Goal: Information Seeking & Learning: Learn about a topic

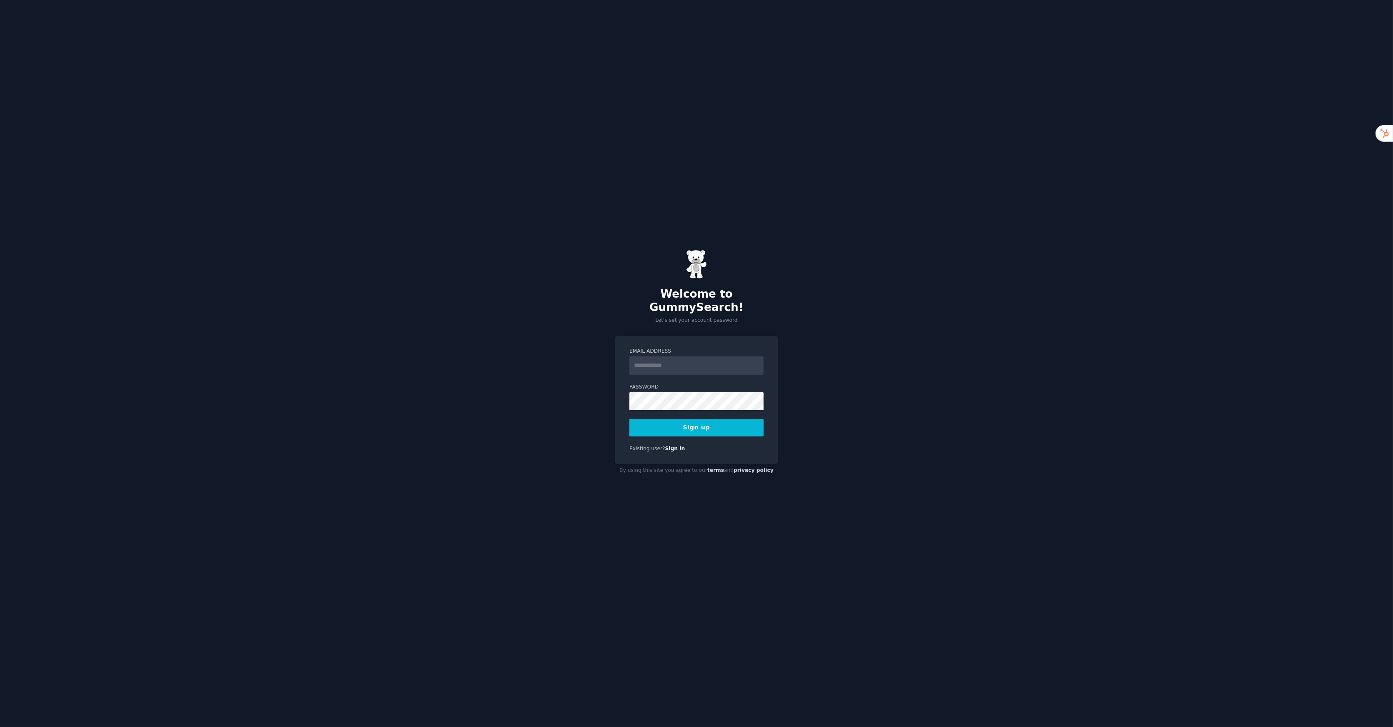
click at [677, 361] on input "Email Address" at bounding box center [696, 365] width 134 height 18
type input "**********"
click at [629, 419] on button "Sign up" at bounding box center [696, 428] width 134 height 18
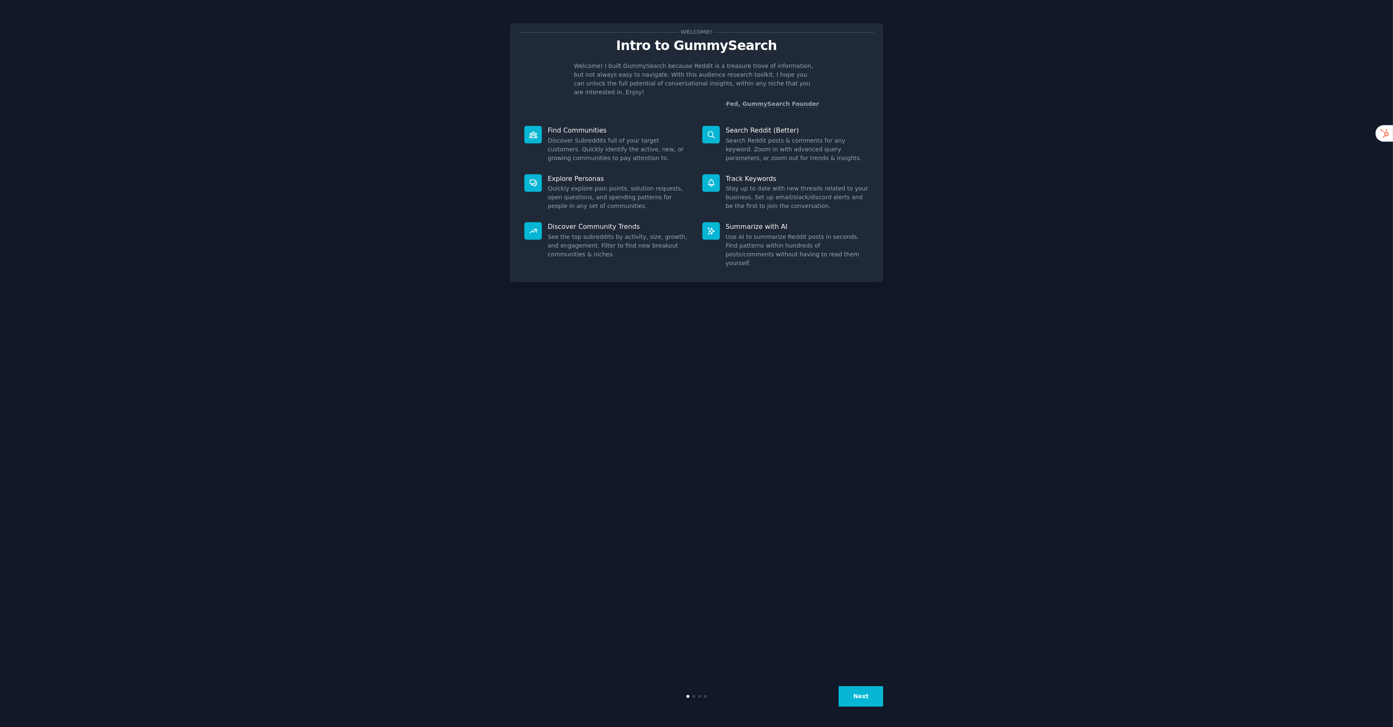
click at [865, 697] on button "Next" at bounding box center [861, 696] width 45 height 20
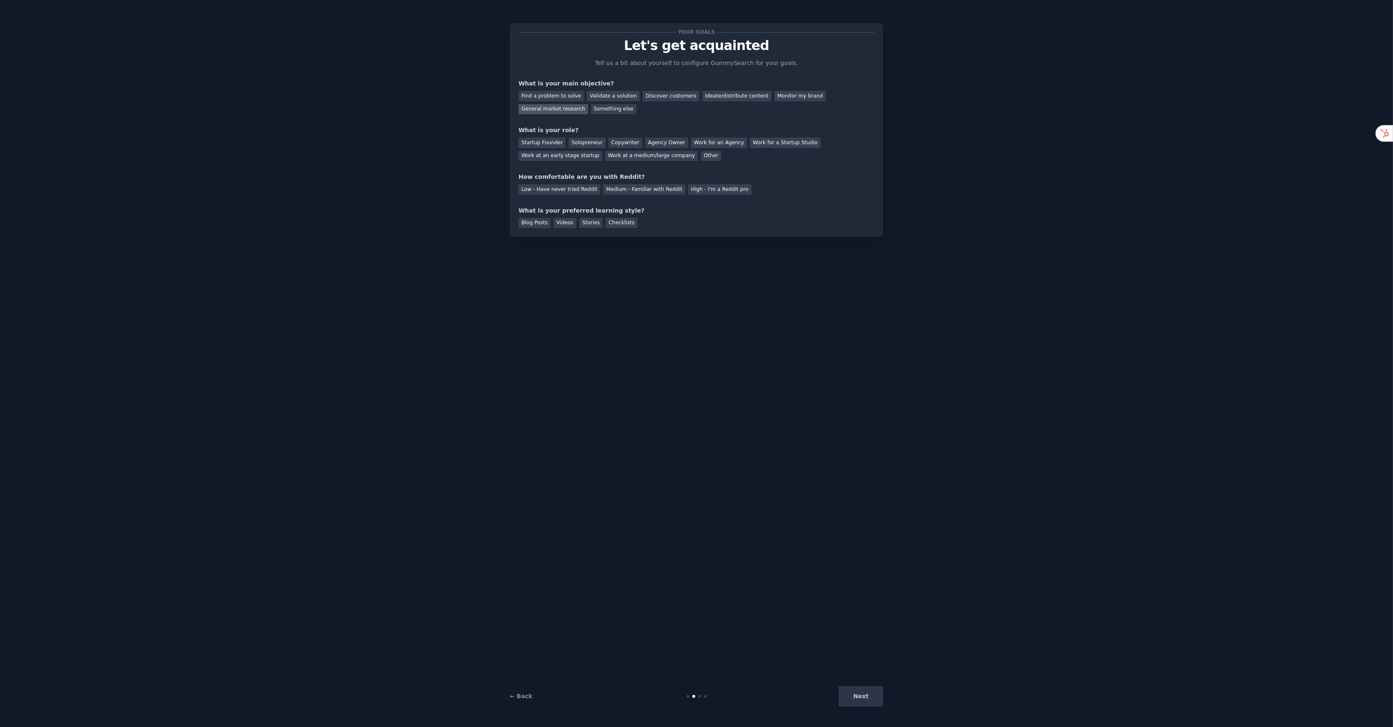
click at [576, 109] on div "General market research" at bounding box center [554, 109] width 70 height 10
click at [647, 96] on div "Discover customers" at bounding box center [671, 96] width 56 height 10
click at [552, 110] on div "General market research" at bounding box center [554, 109] width 70 height 10
click at [581, 141] on div "Solopreneur" at bounding box center [587, 143] width 37 height 10
click at [590, 193] on div "Low - Have never tried Reddit" at bounding box center [560, 189] width 82 height 10
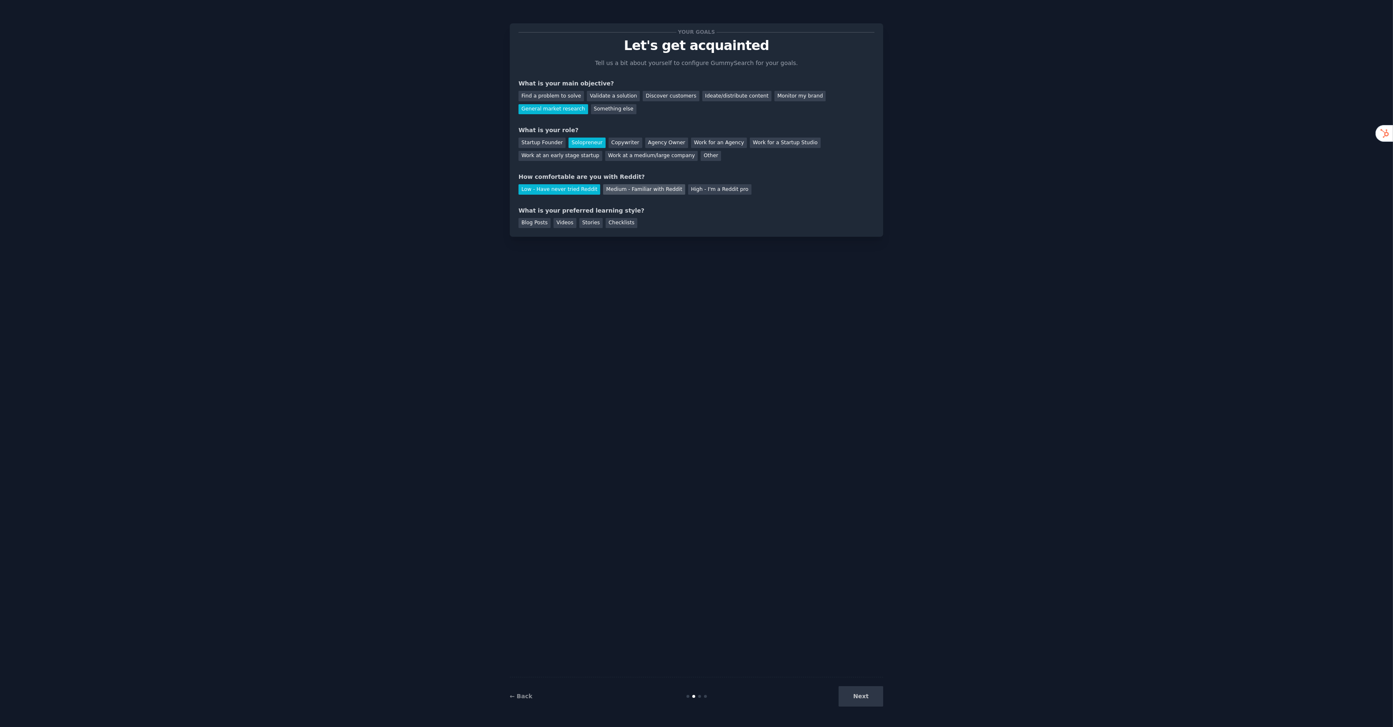
click at [612, 190] on div "Medium - Familiar with Reddit" at bounding box center [644, 189] width 82 height 10
click at [570, 226] on div "Videos" at bounding box center [565, 223] width 23 height 10
click at [878, 692] on button "Next" at bounding box center [861, 696] width 45 height 20
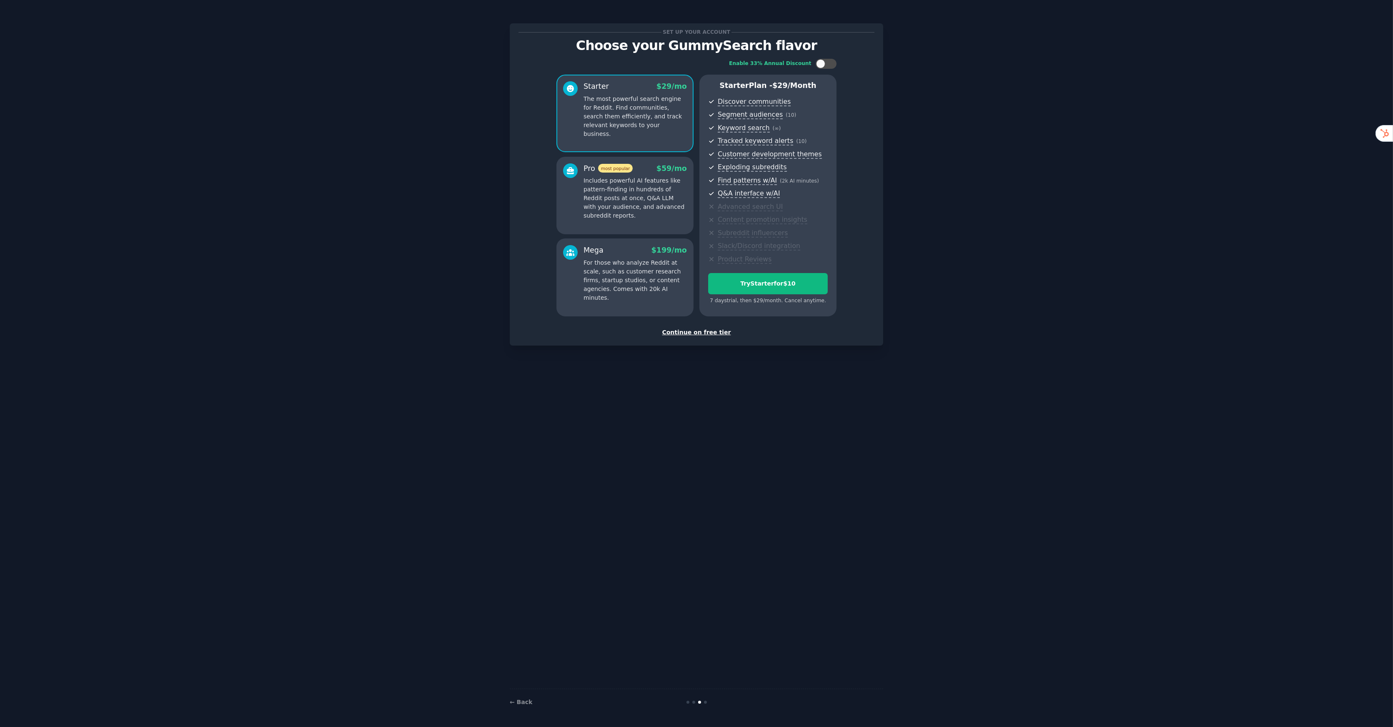
click at [705, 332] on div "Continue on free tier" at bounding box center [697, 332] width 356 height 9
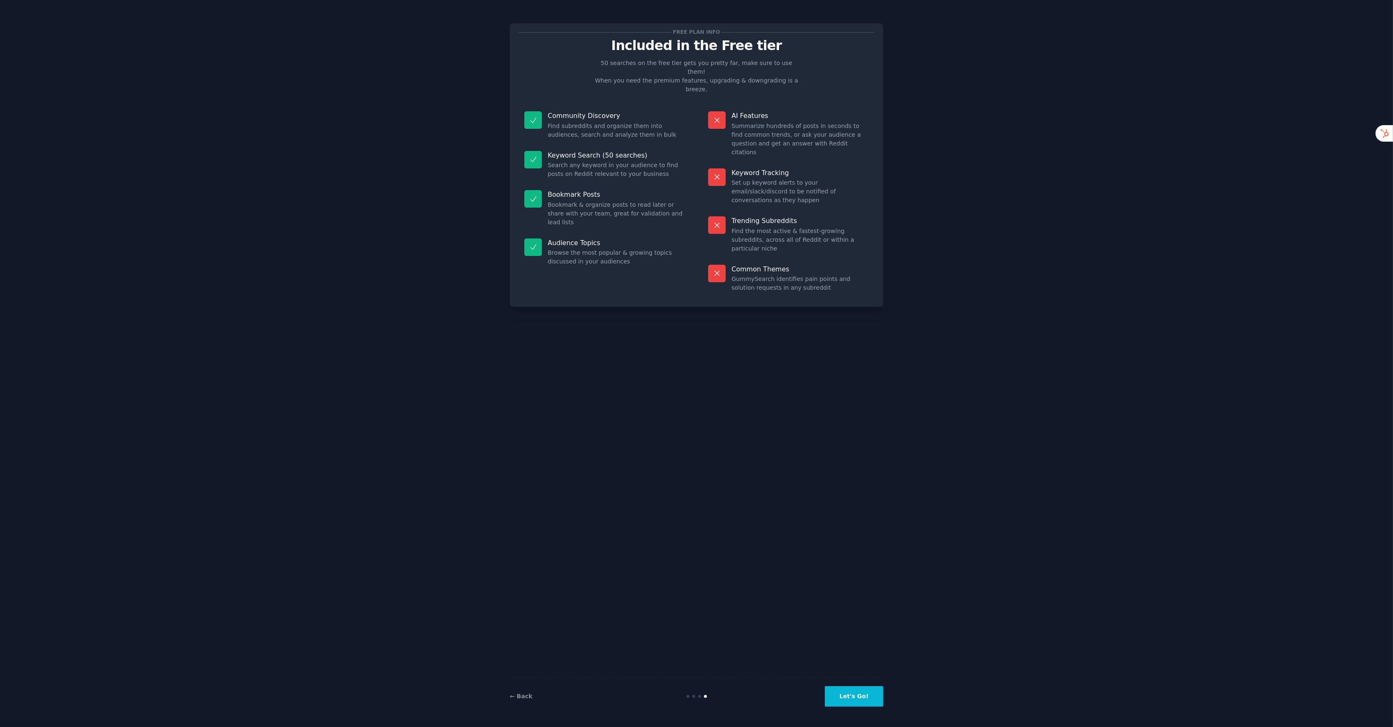
click at [860, 692] on button "Let's Go!" at bounding box center [854, 696] width 58 height 20
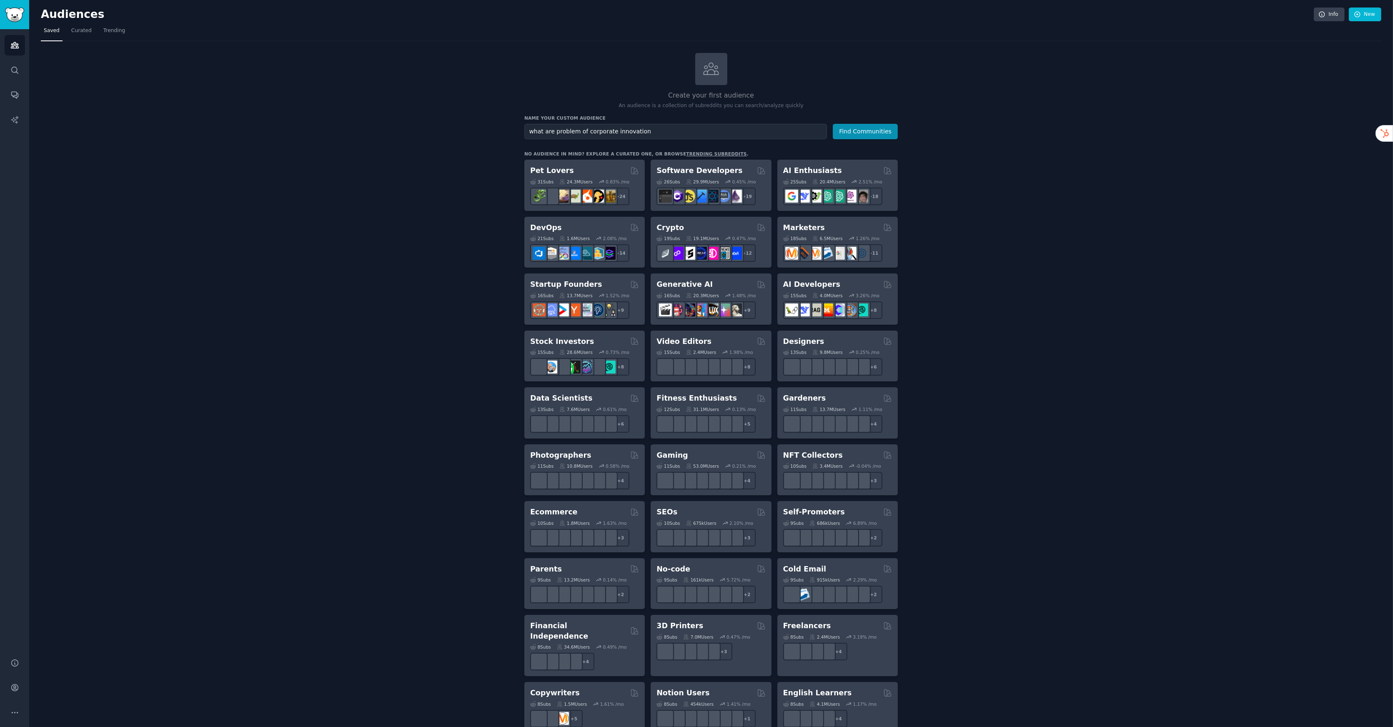
type input "what are problem of corporate innovation"
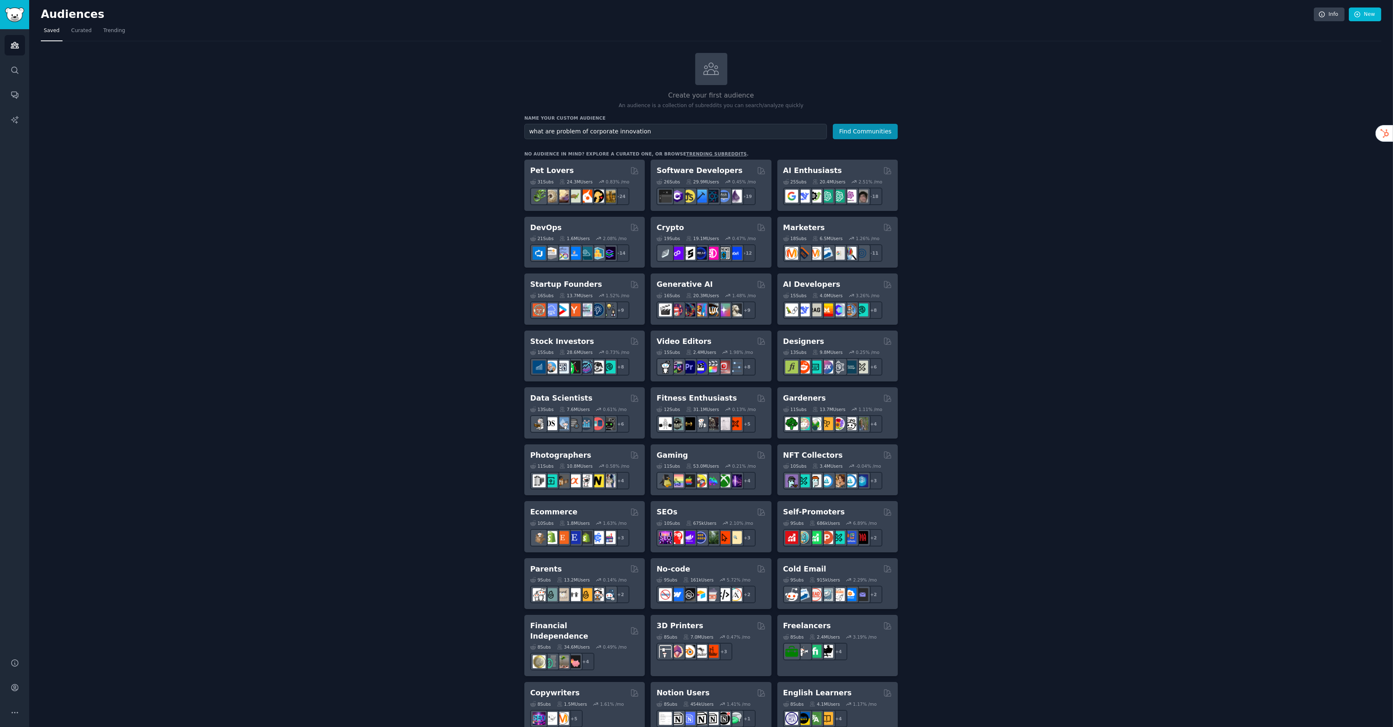
click at [833, 124] on button "Find Communities" at bounding box center [865, 131] width 65 height 15
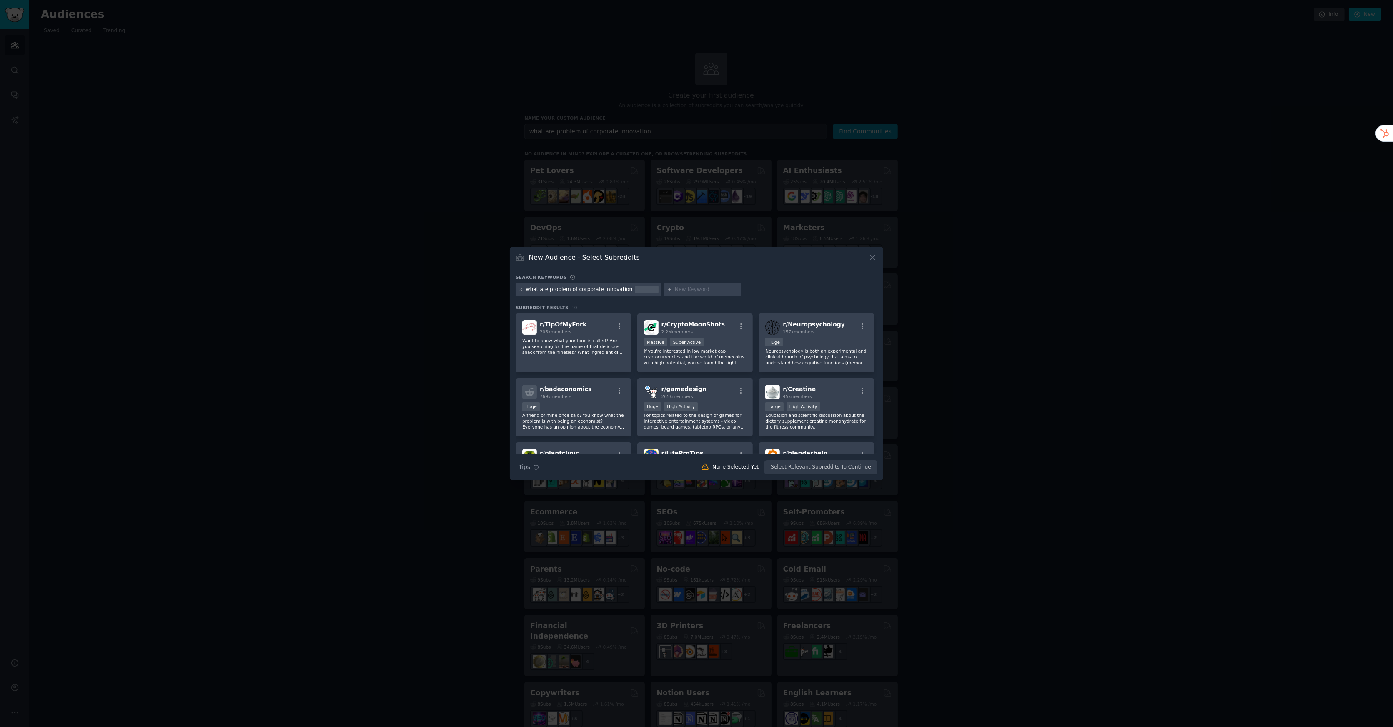
click at [871, 258] on icon at bounding box center [872, 257] width 9 height 9
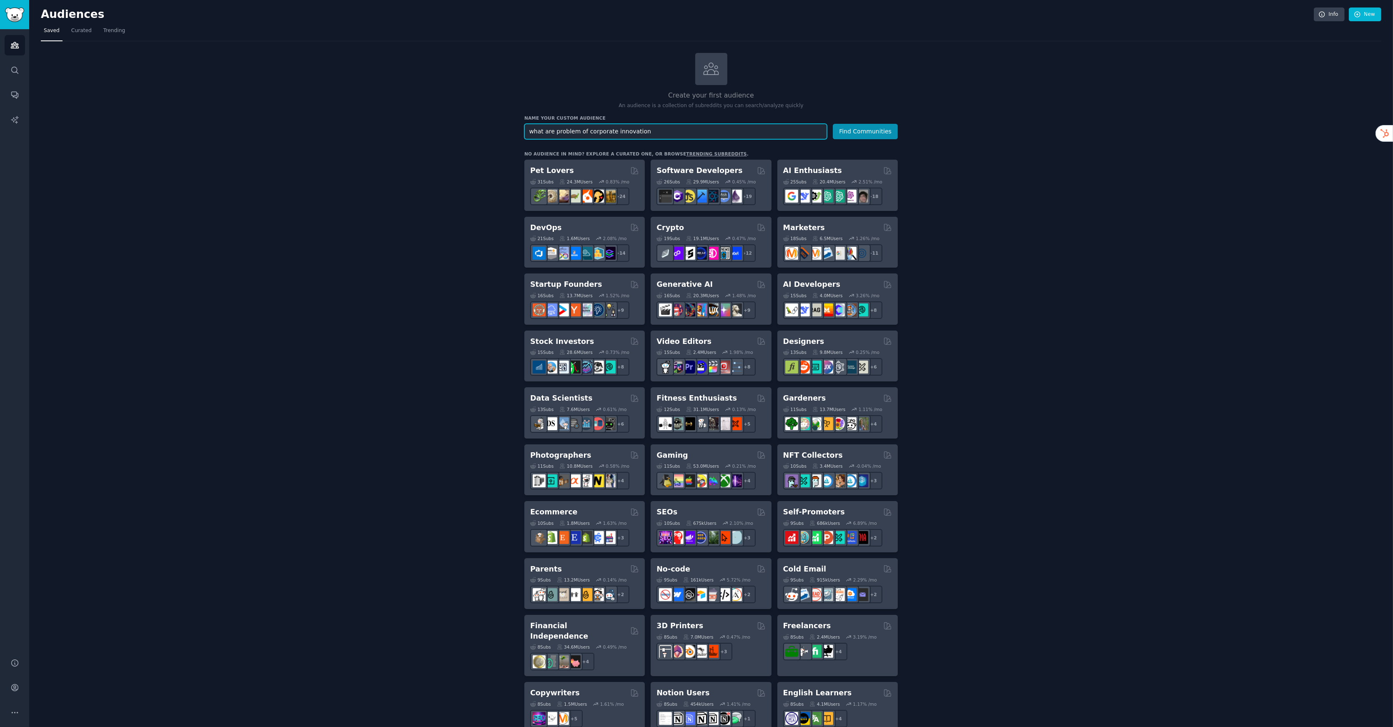
click at [583, 133] on input "what are problem of corporate innovation" at bounding box center [675, 131] width 303 height 15
click at [8, 69] on link "Search" at bounding box center [15, 70] width 20 height 20
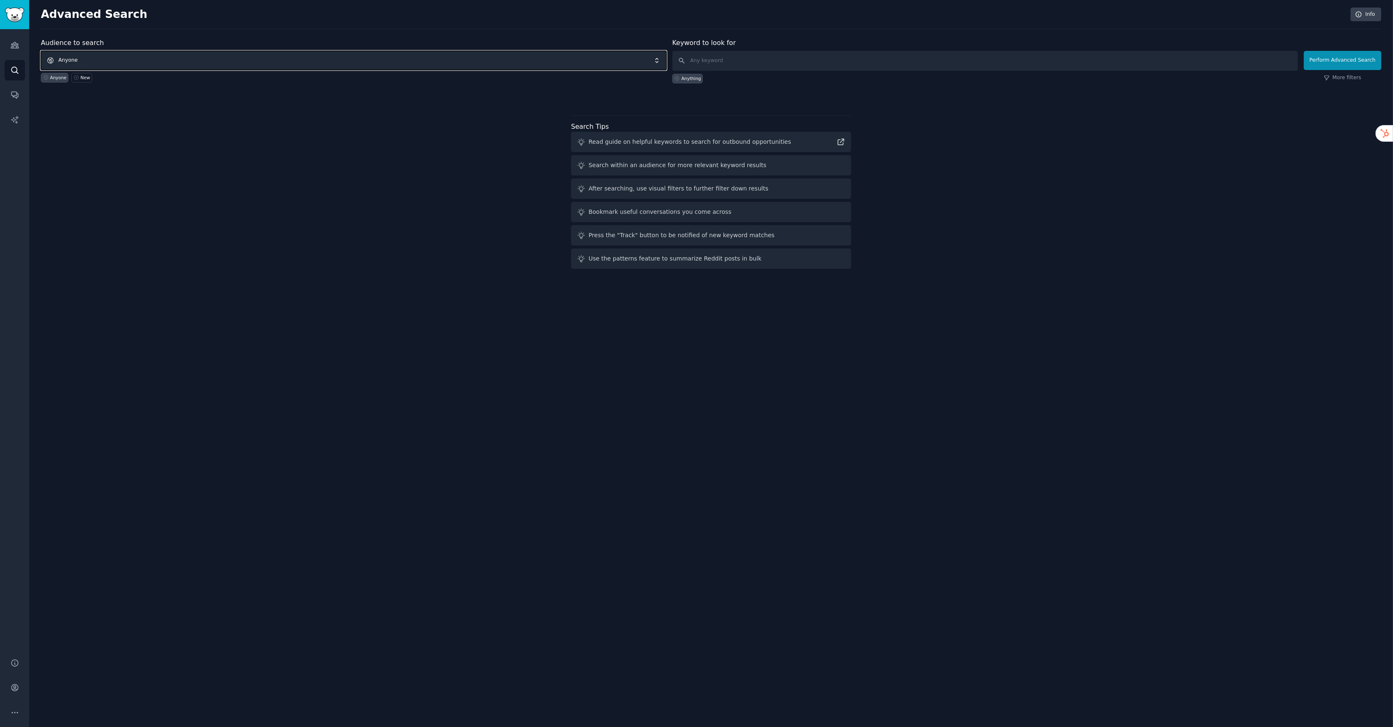
click at [330, 65] on span "Anyone" at bounding box center [354, 60] width 626 height 19
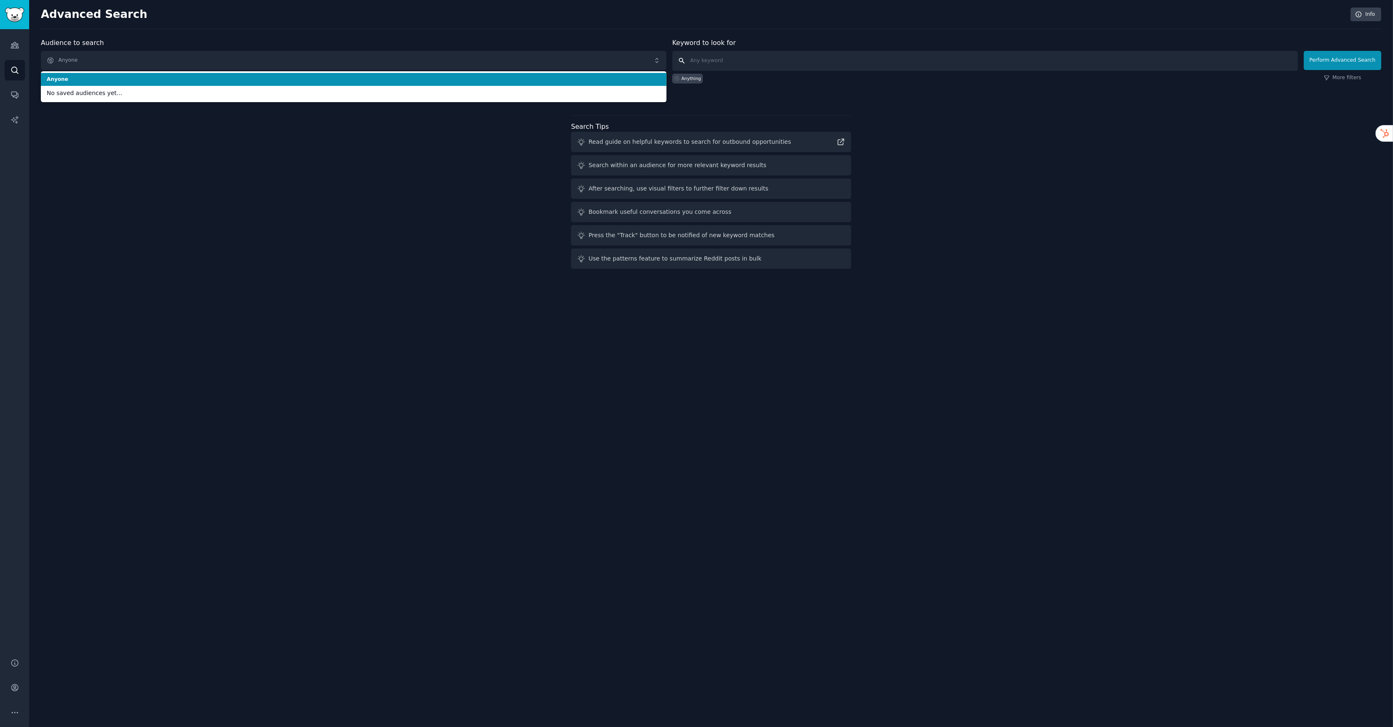
click at [715, 64] on input "text" at bounding box center [985, 61] width 626 height 20
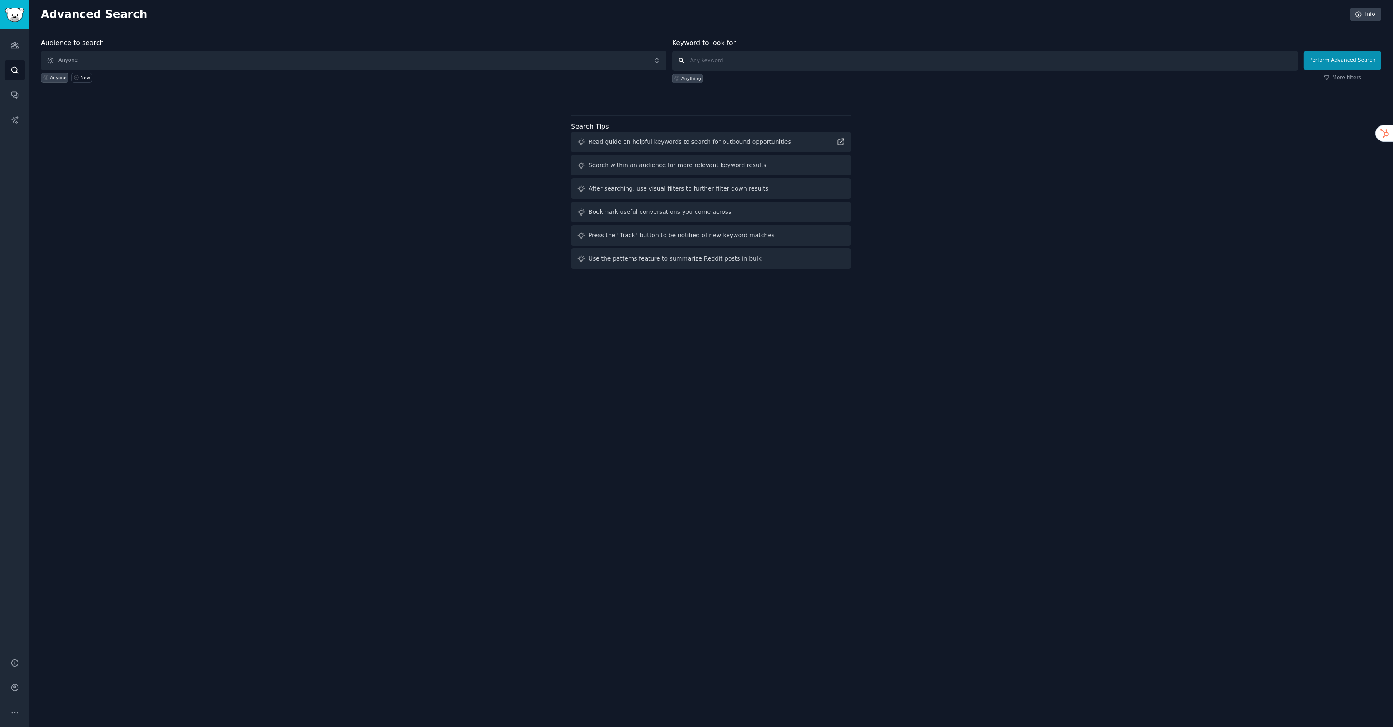
paste input "what are problem of corporate innovation"
type input "what are problem of corporate innovation"
click button "Perform Advanced Search" at bounding box center [1343, 60] width 78 height 19
